Goal: Task Accomplishment & Management: Manage account settings

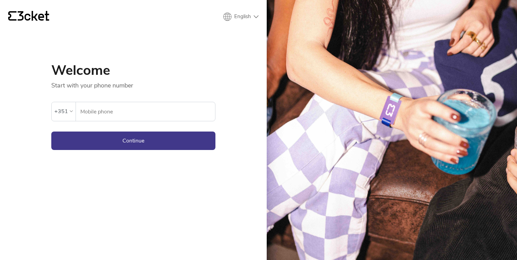
click at [101, 121] on form "An error has occurred. If the error persists please contact support. +351 Mobil…" at bounding box center [133, 120] width 164 height 61
click at [105, 113] on input "Mobile phone" at bounding box center [147, 111] width 135 height 19
type input "911991597"
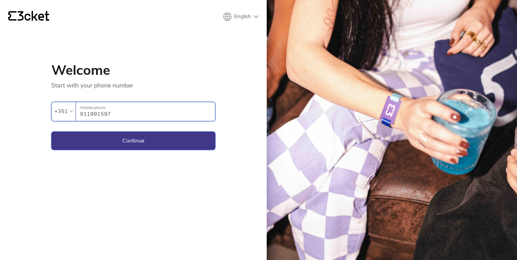
click at [135, 138] on button "Continue" at bounding box center [133, 141] width 164 height 18
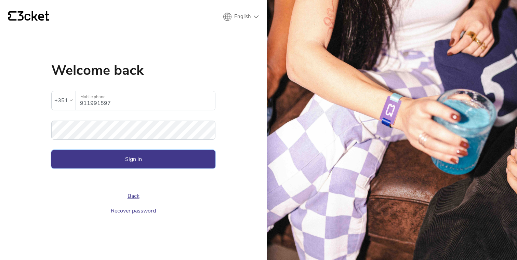
click at [146, 164] on button "Sign in" at bounding box center [133, 159] width 164 height 18
